Goal: Find specific page/section: Find specific page/section

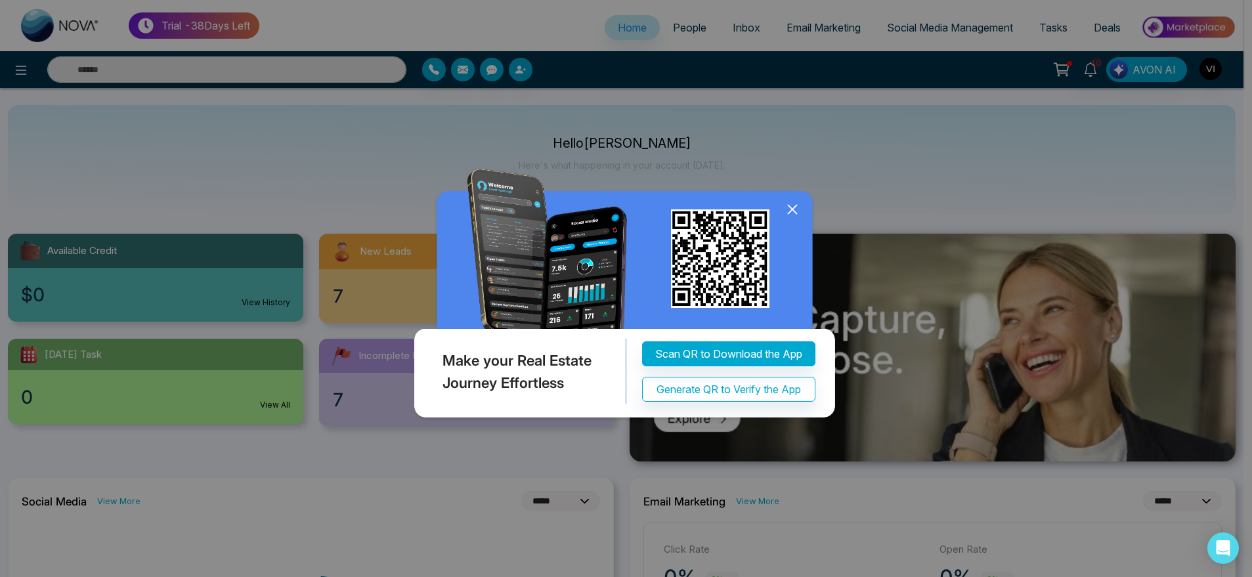
select select "*"
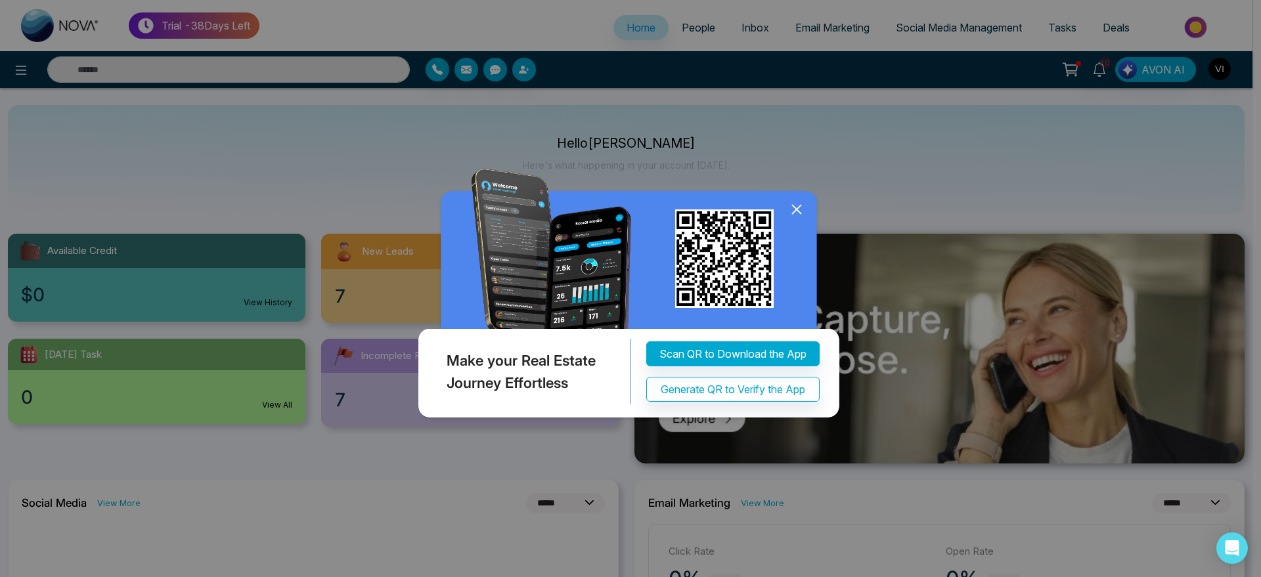
click at [798, 208] on icon at bounding box center [796, 209] width 9 height 9
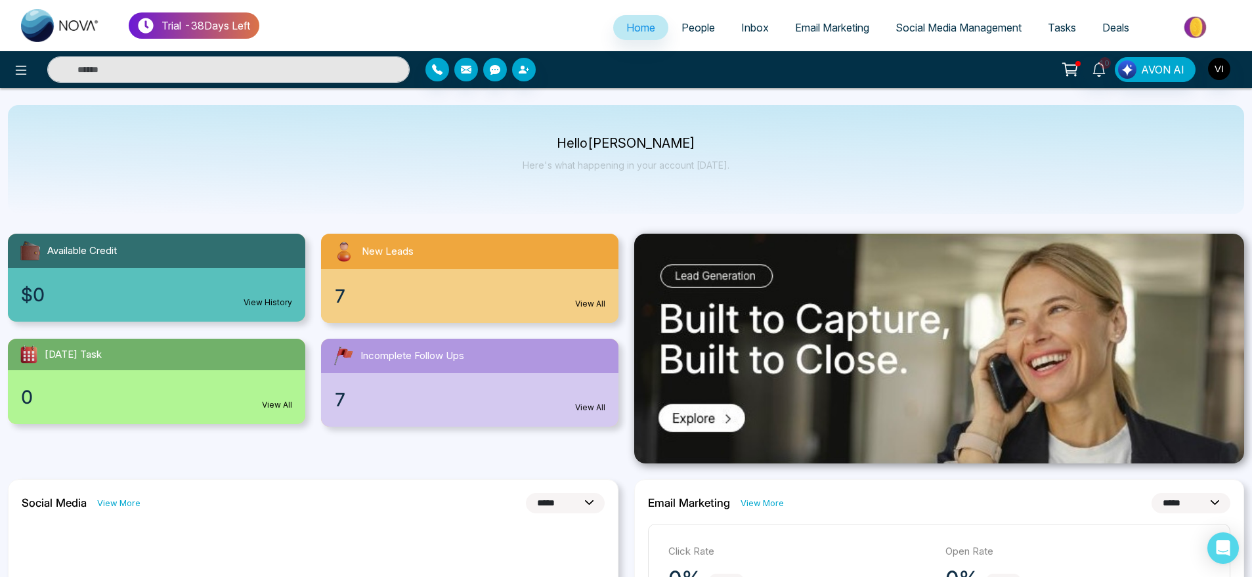
click at [692, 15] on link "People" at bounding box center [699, 27] width 60 height 25
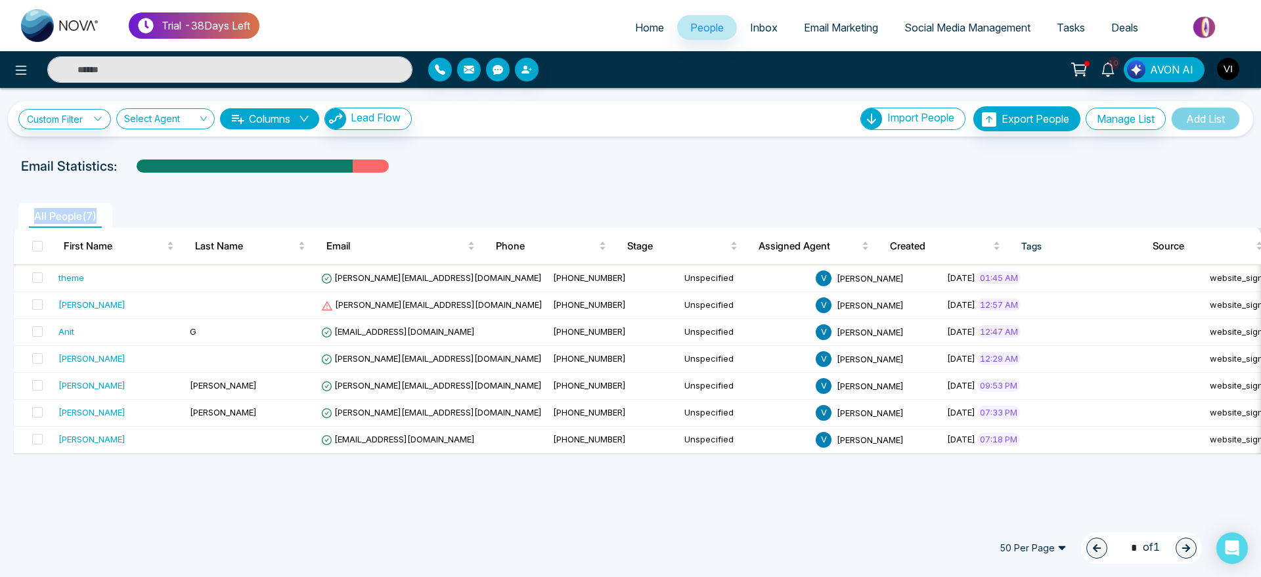
drag, startPoint x: 27, startPoint y: 211, endPoint x: 114, endPoint y: 221, distance: 87.2
click at [112, 221] on li "All People ( 7 )" at bounding box center [65, 215] width 94 height 25
click at [197, 207] on ul "All People ( 7 )" at bounding box center [601, 215] width 1176 height 25
click at [692, 30] on span "People" at bounding box center [706, 27] width 33 height 13
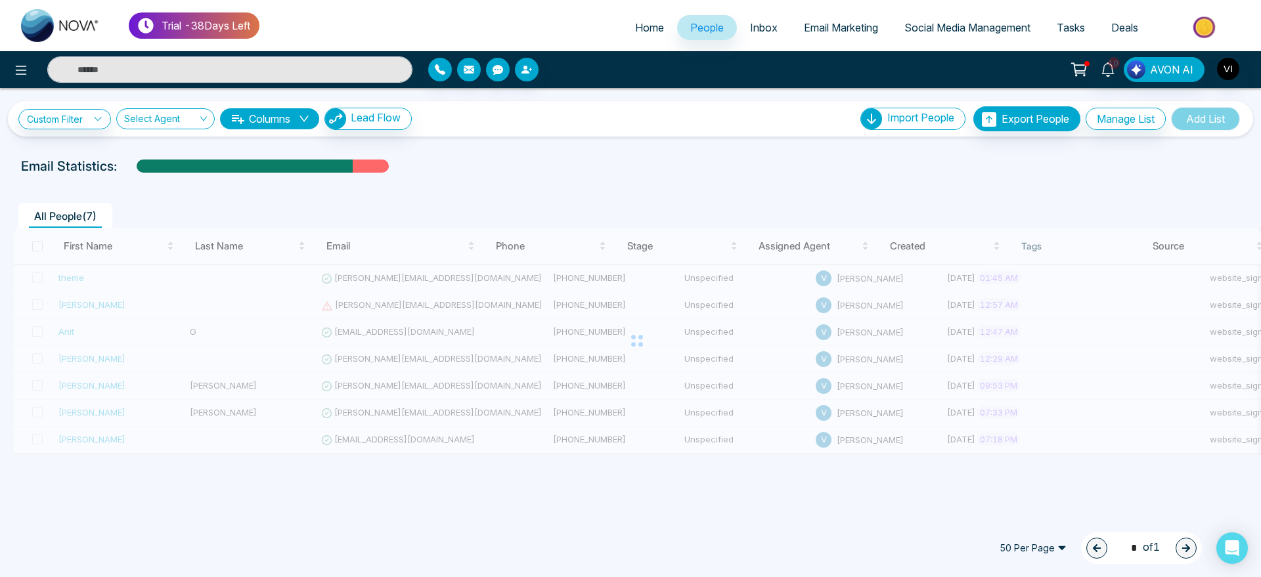
click at [652, 145] on div "Custom Filter Choose a filters Cancel Apply Select Agent Columns Lead Flow Impo…" at bounding box center [630, 301] width 1261 height 426
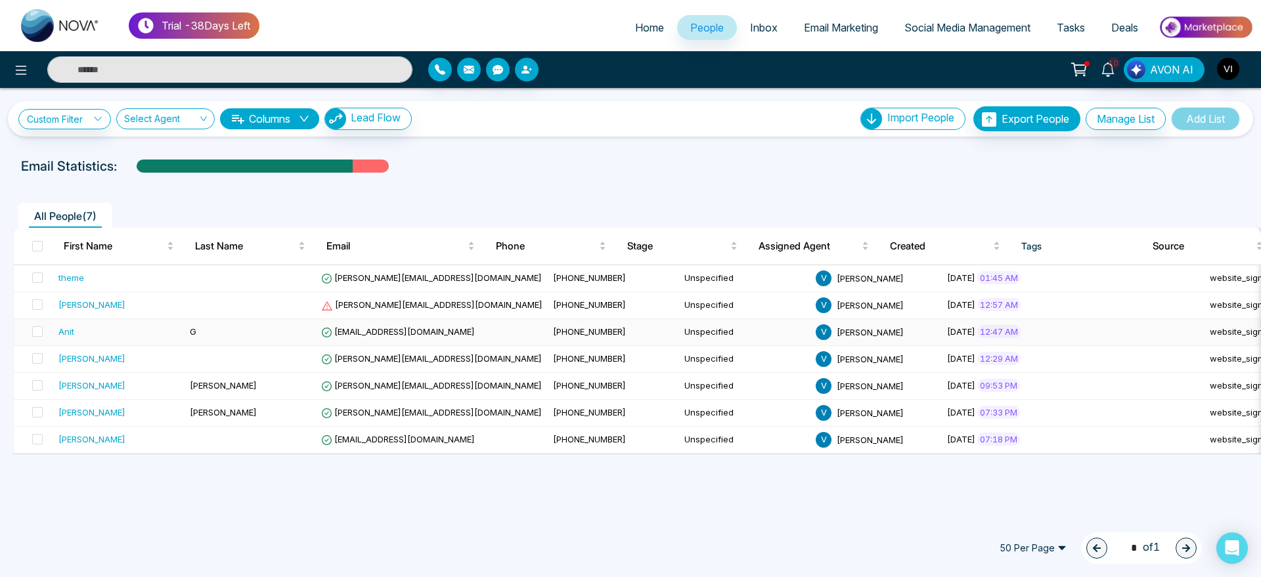
click at [210, 332] on td "G" at bounding box center [250, 332] width 131 height 27
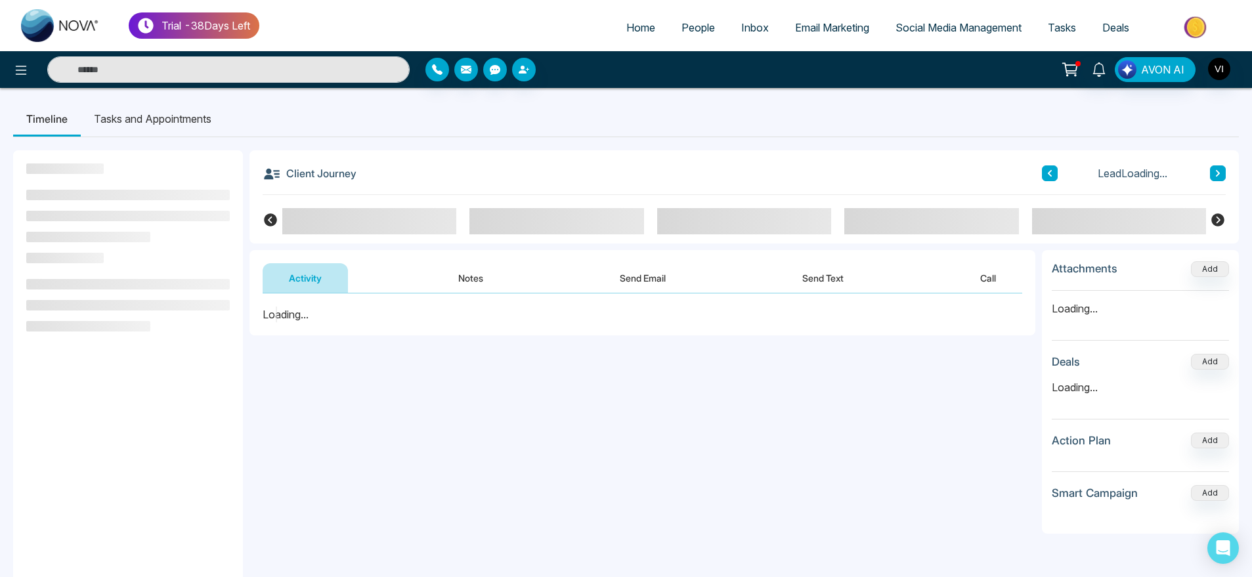
click at [157, 122] on li "Tasks and Appointments" at bounding box center [153, 118] width 144 height 35
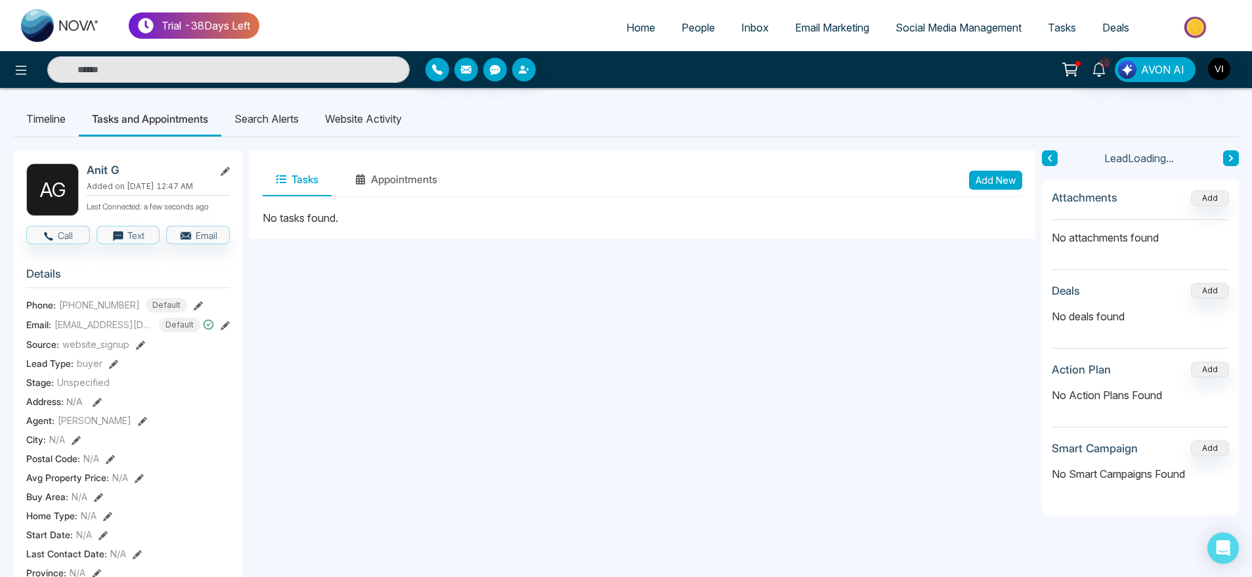
click at [265, 127] on li "Search Alerts" at bounding box center [266, 118] width 91 height 35
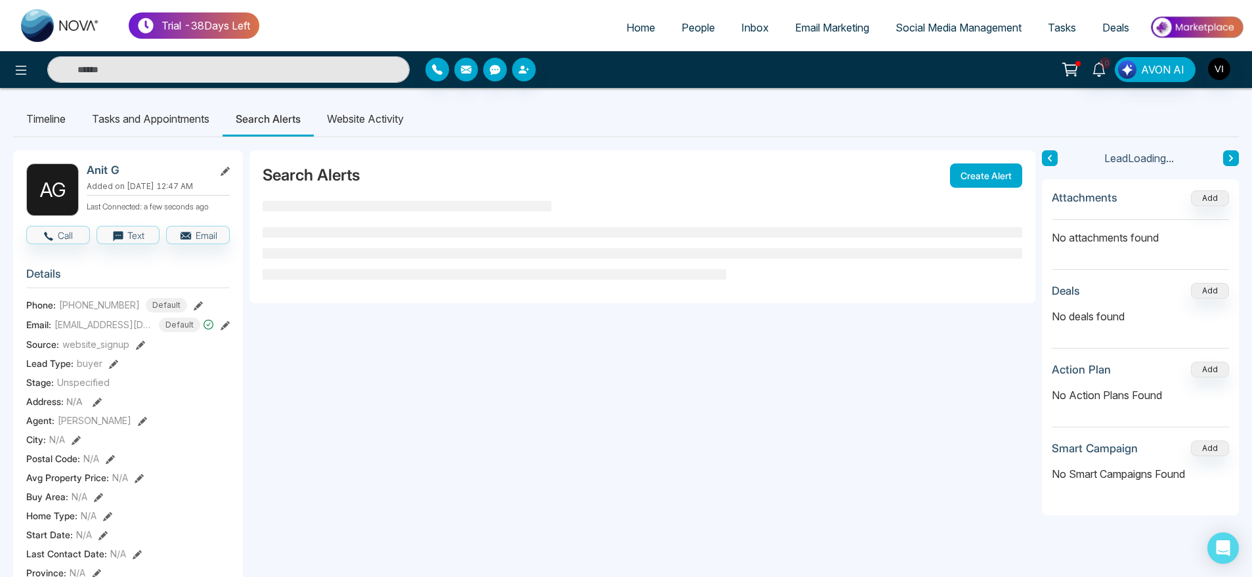
click at [373, 123] on li "Website Activity" at bounding box center [365, 118] width 103 height 35
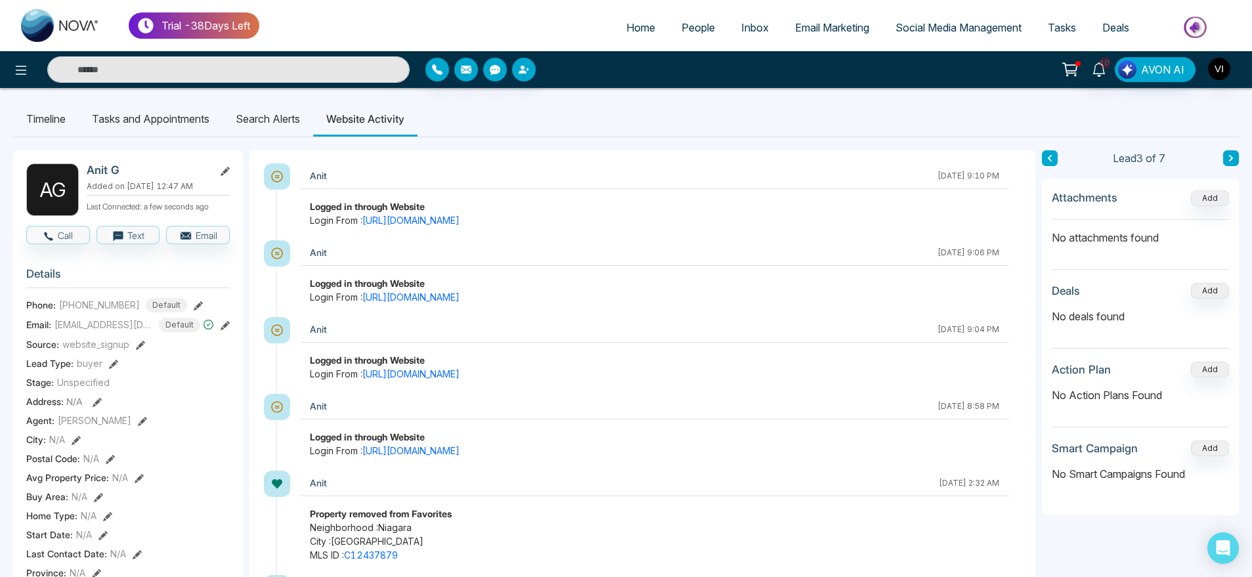
click at [390, 108] on li "Website Activity" at bounding box center [365, 118] width 104 height 35
click at [261, 118] on li "Search Alerts" at bounding box center [268, 118] width 91 height 35
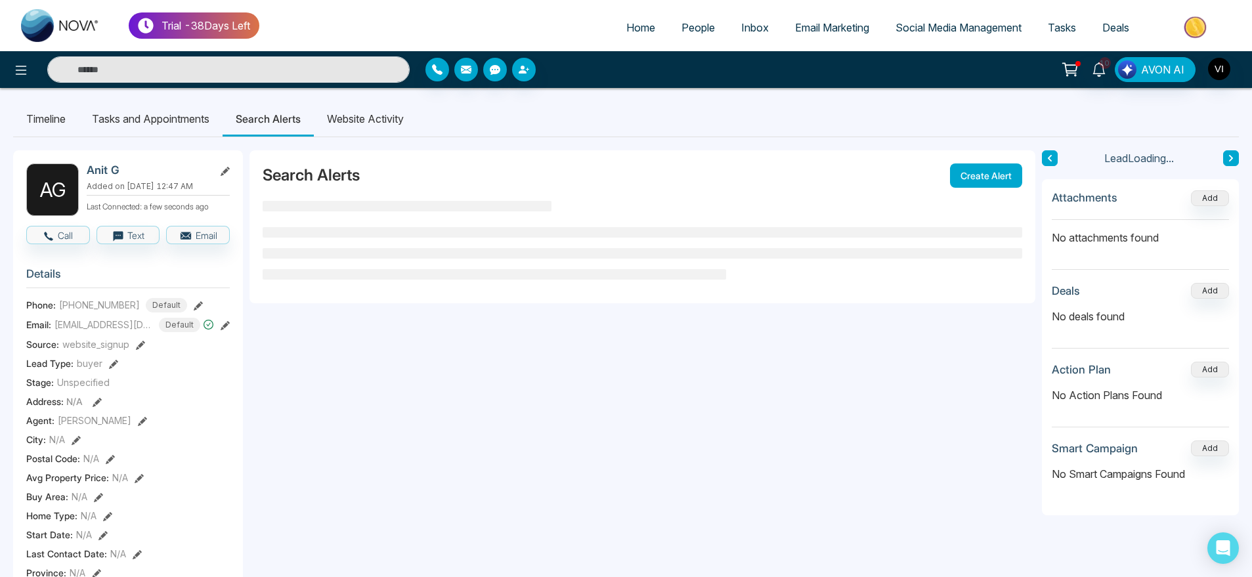
click at [349, 118] on li "Website Activity" at bounding box center [365, 118] width 103 height 35
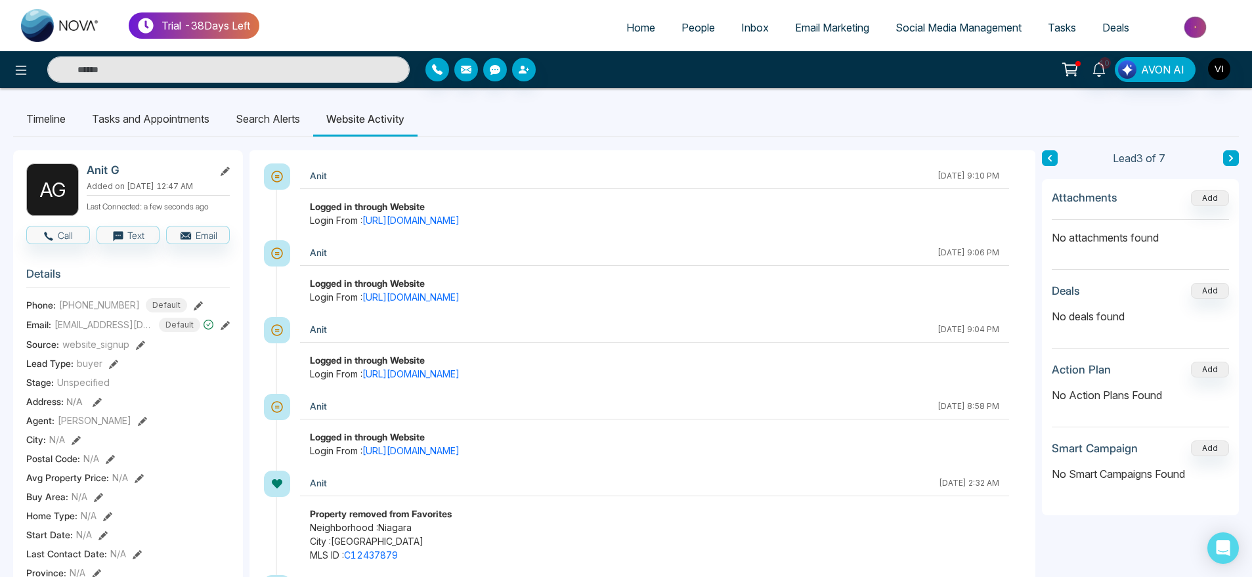
click at [274, 113] on li "Search Alerts" at bounding box center [268, 118] width 91 height 35
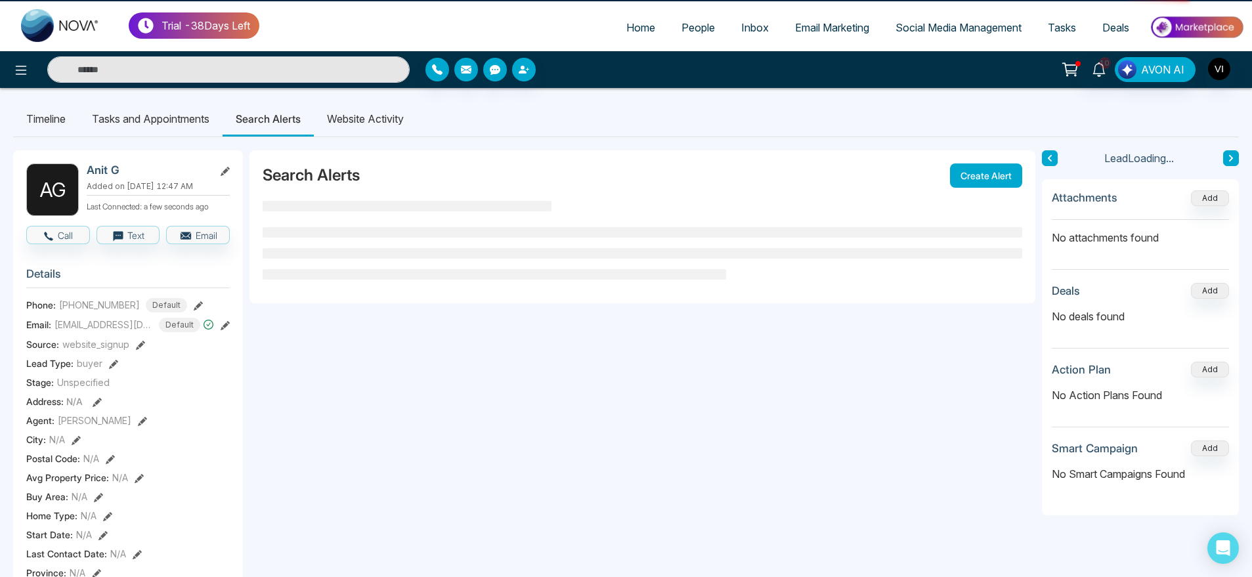
click at [365, 123] on li "Website Activity" at bounding box center [365, 118] width 103 height 35
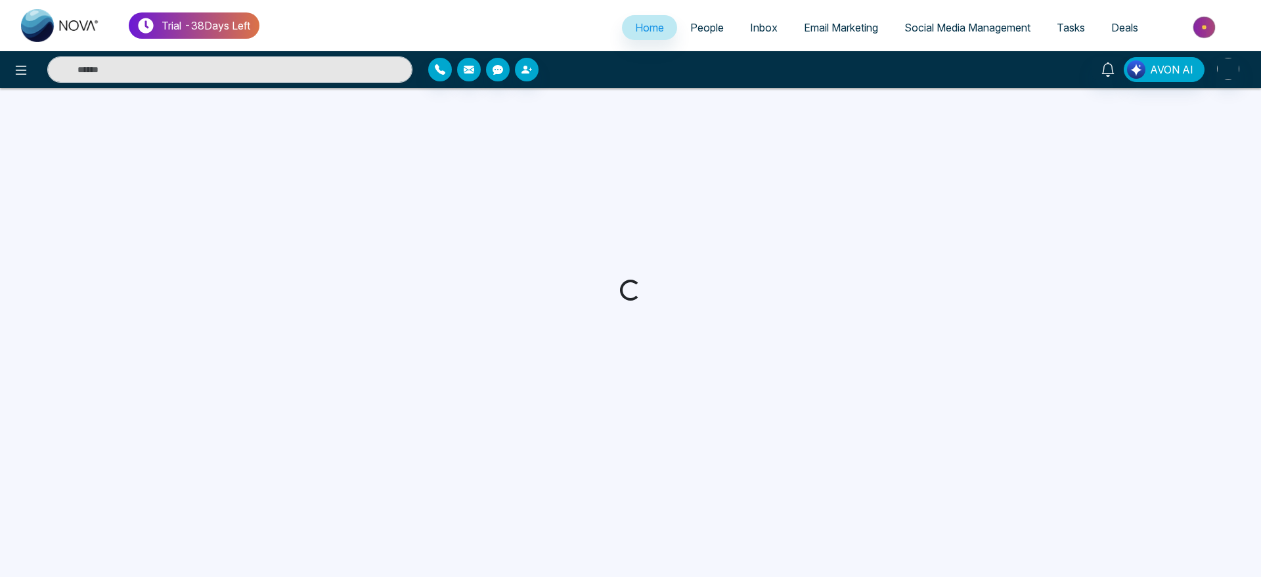
select select "*"
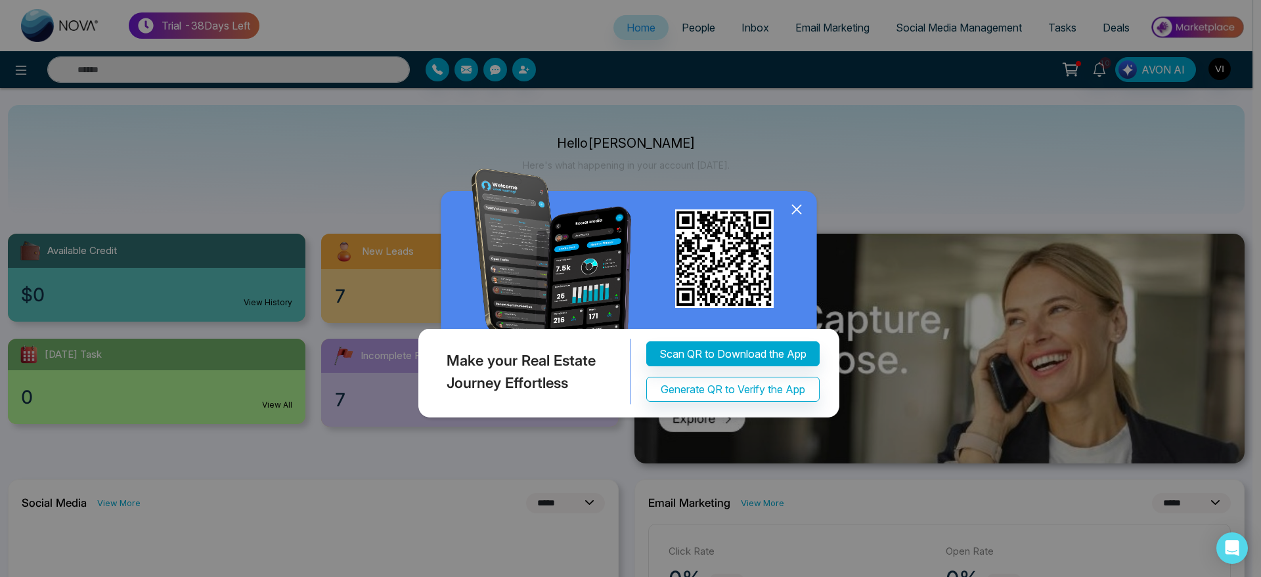
click at [795, 215] on icon at bounding box center [797, 210] width 20 height 20
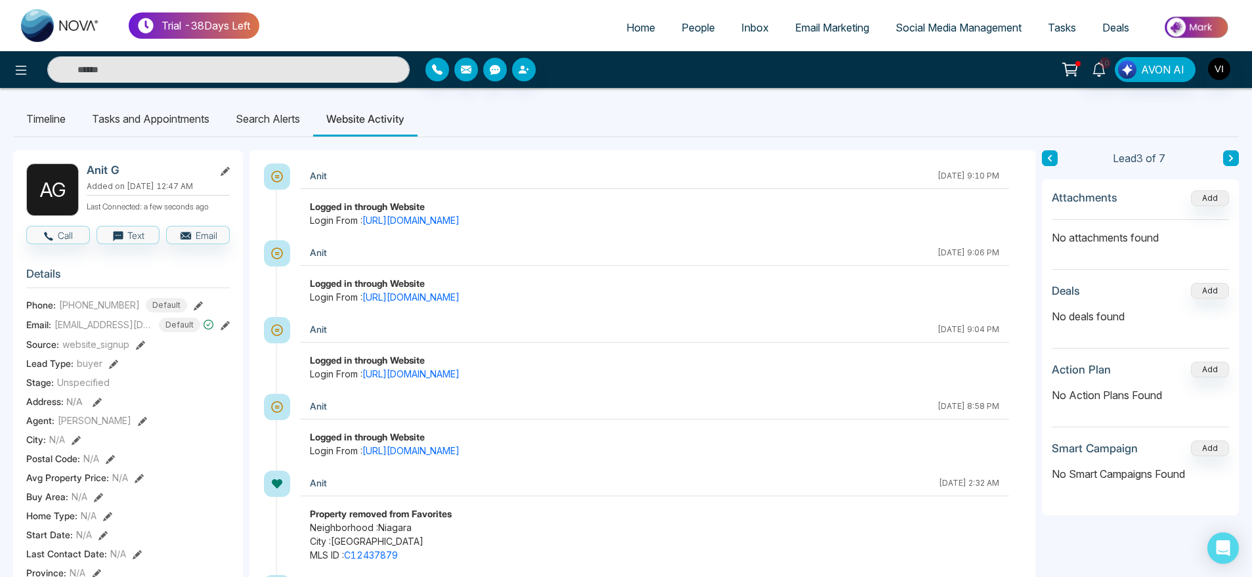
click at [282, 129] on li "Search Alerts" at bounding box center [268, 118] width 91 height 35
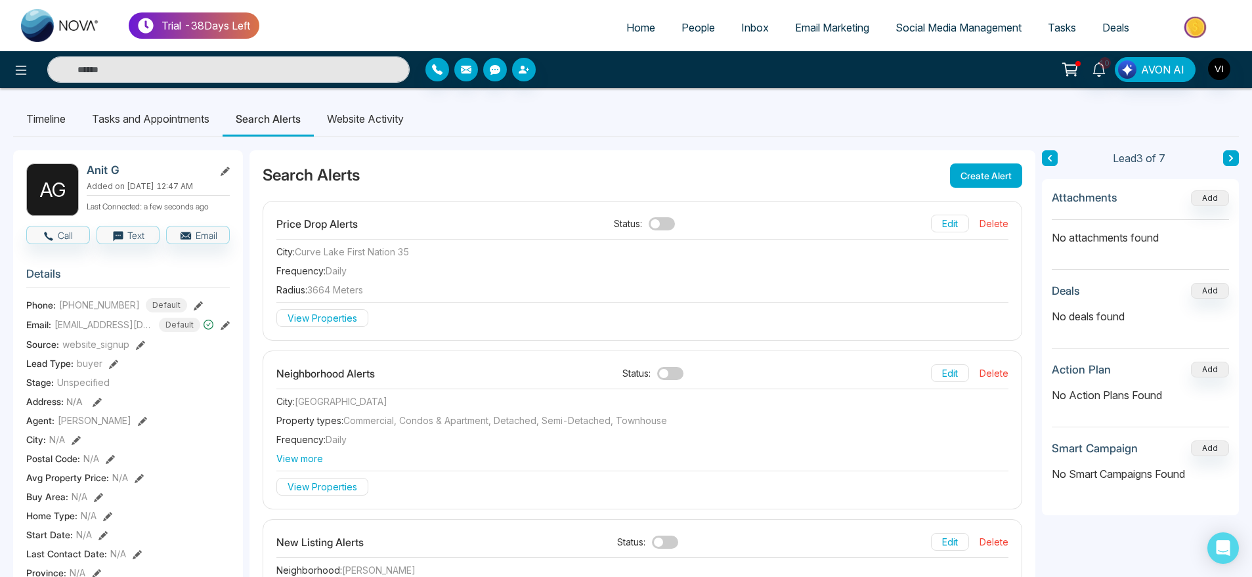
click at [196, 127] on li "Tasks and Appointments" at bounding box center [151, 118] width 144 height 35
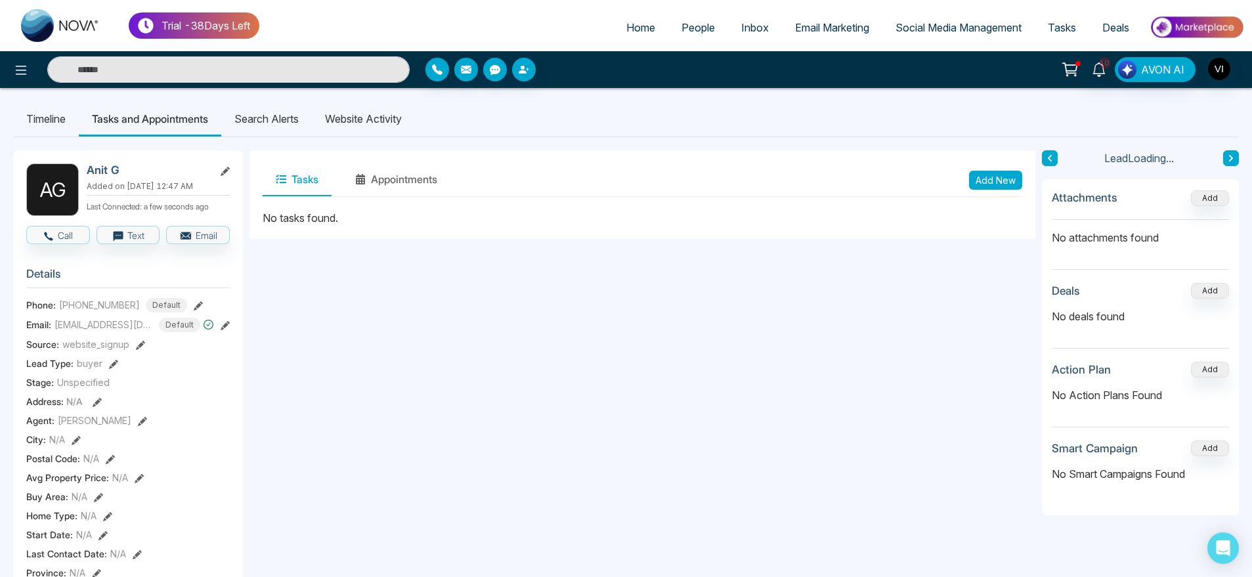
click at [386, 122] on li "Website Activity" at bounding box center [363, 118] width 103 height 35
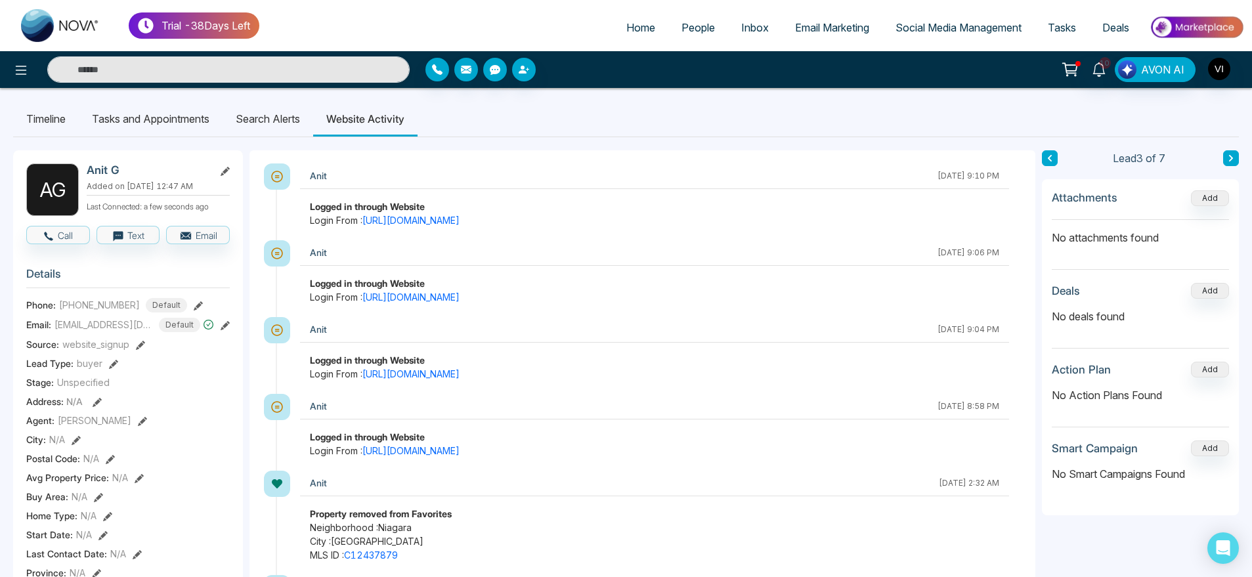
click at [743, 30] on span "Inbox" at bounding box center [756, 27] width 28 height 13
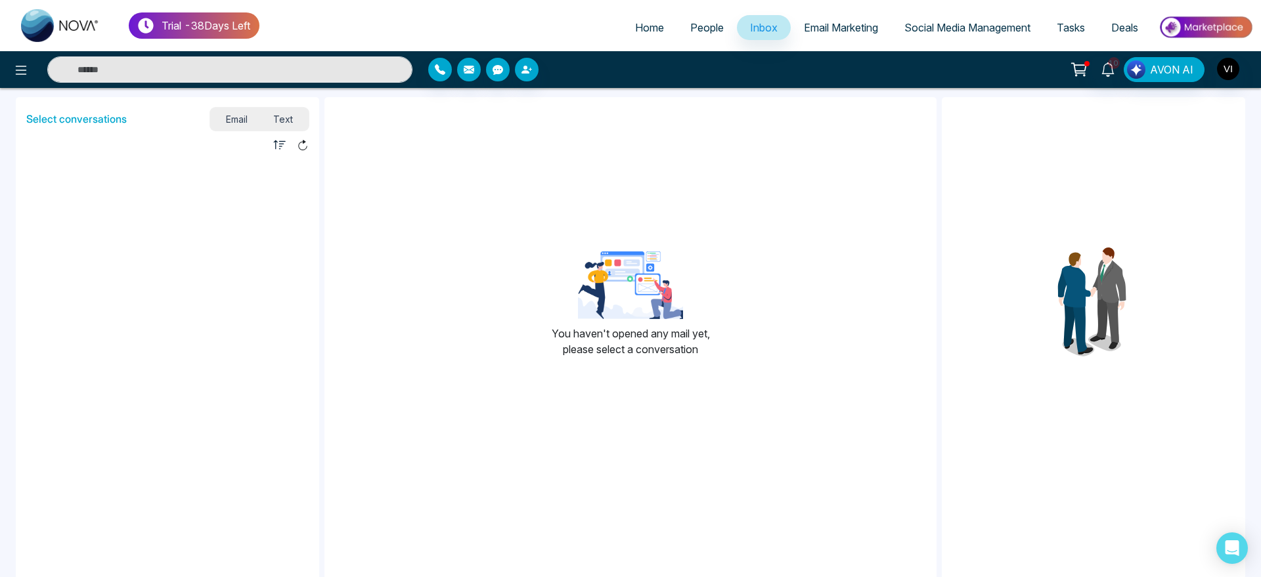
click at [290, 118] on span "Text" at bounding box center [284, 119] width 46 height 18
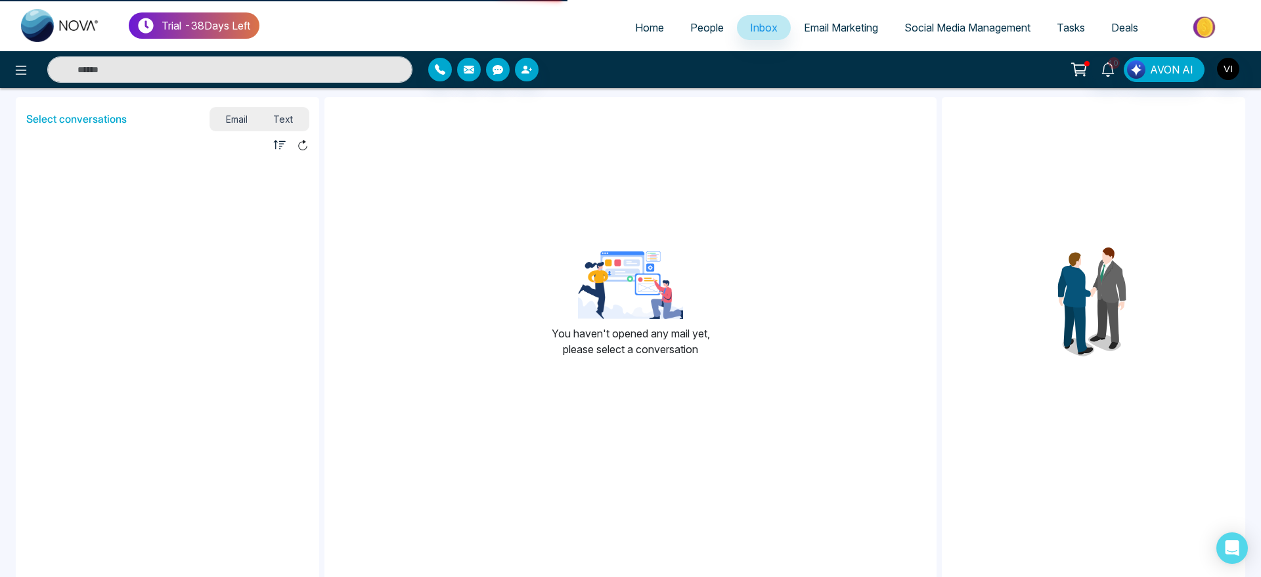
click at [231, 217] on li at bounding box center [167, 219] width 303 height 131
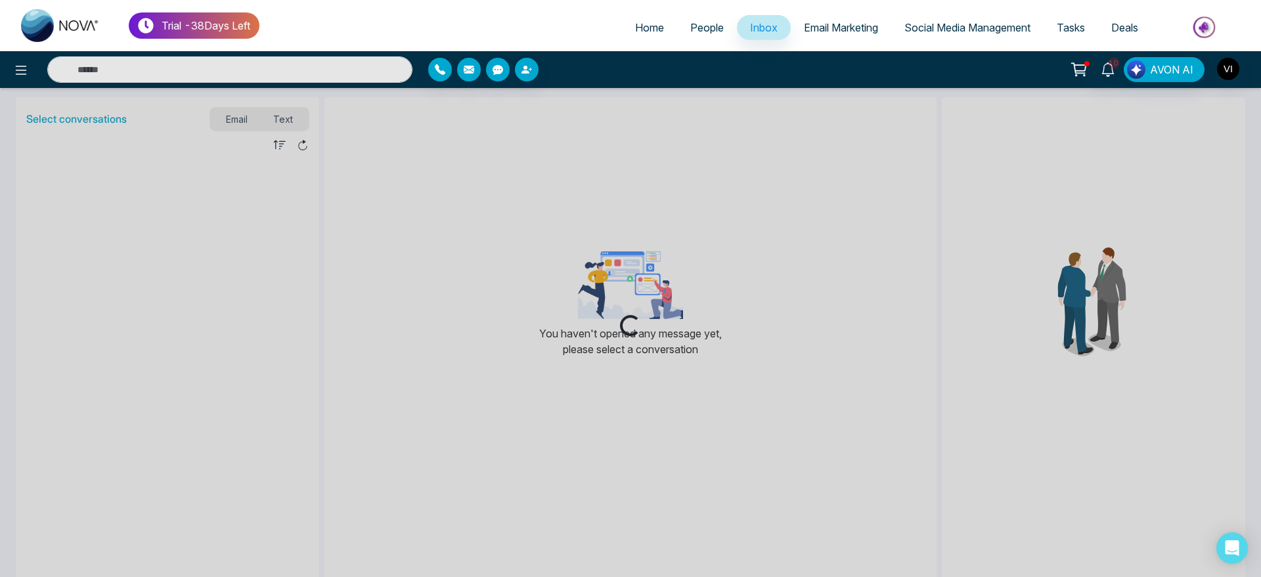
click at [233, 168] on div "Loading..." at bounding box center [630, 288] width 1261 height 577
